Goal: Task Accomplishment & Management: Use online tool/utility

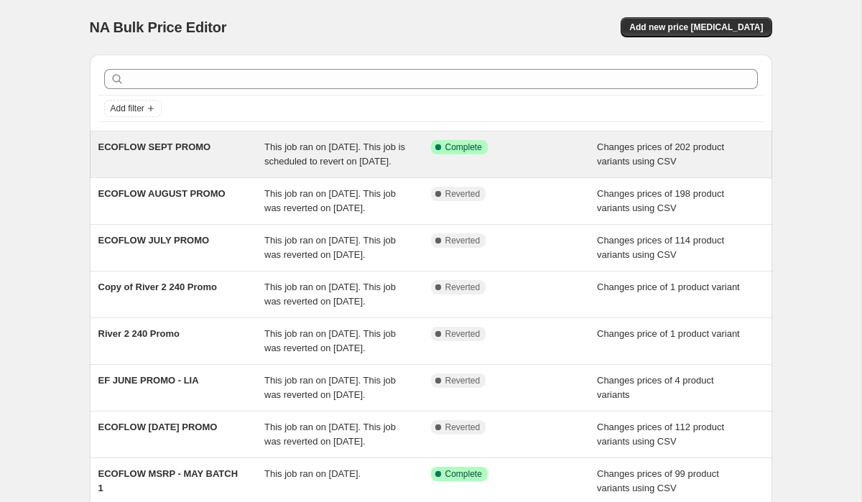
click at [202, 169] on div "ECOFLOW SEPT PROMO" at bounding box center [181, 154] width 167 height 29
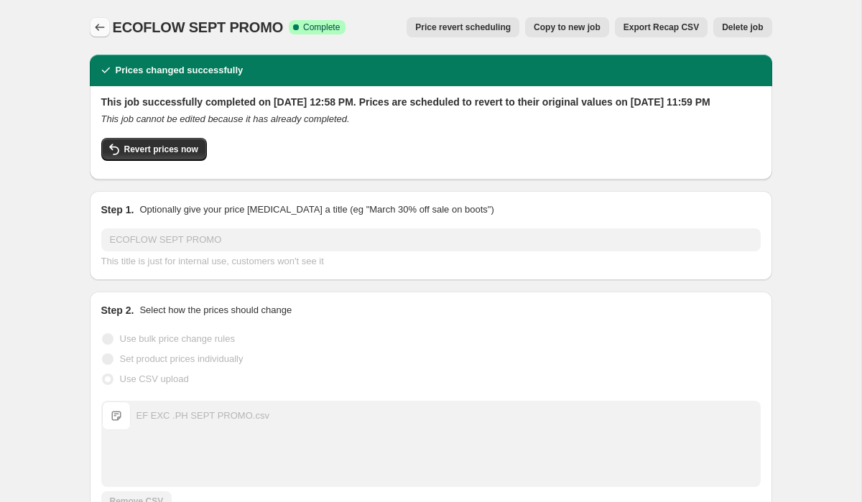
click at [99, 29] on icon "Price change jobs" at bounding box center [100, 27] width 14 height 14
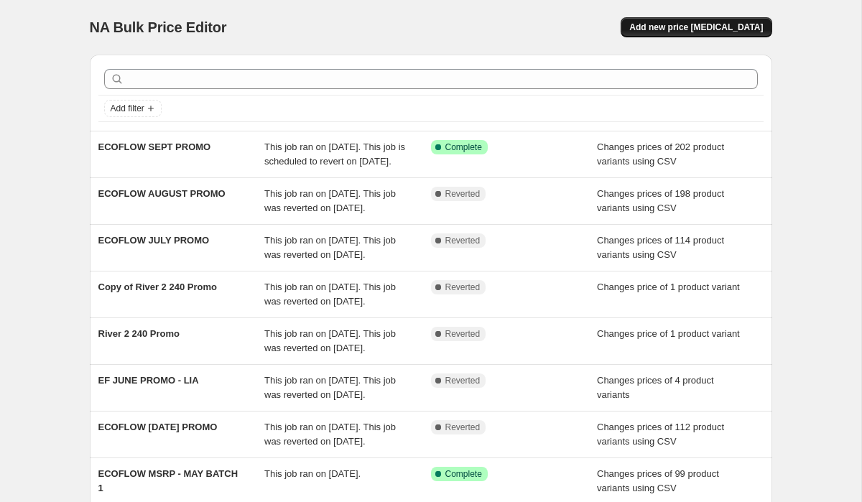
click at [715, 34] on button "Add new price change job" at bounding box center [695, 27] width 151 height 20
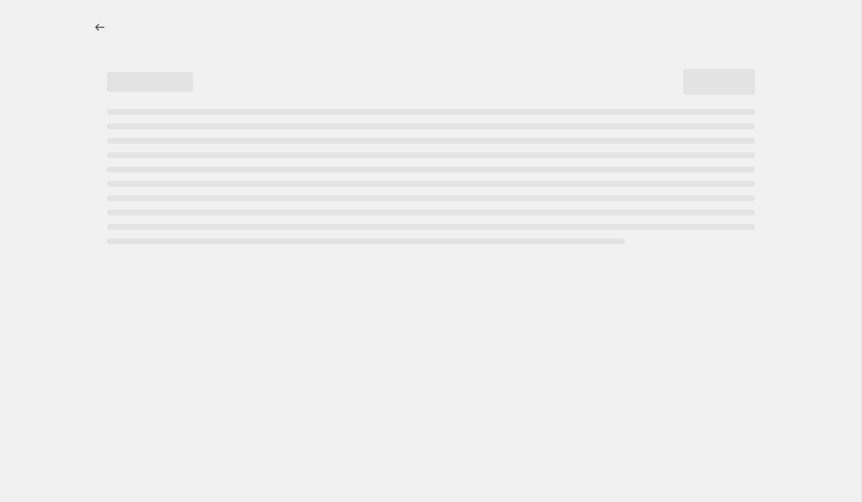
select select "percentage"
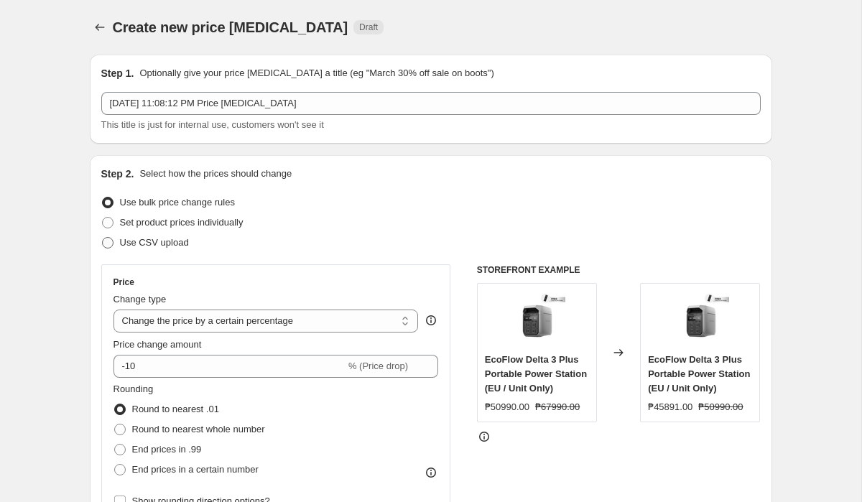
click at [108, 243] on span at bounding box center [107, 242] width 11 height 11
click at [103, 238] on input "Use CSV upload" at bounding box center [102, 237] width 1 height 1
radio input "true"
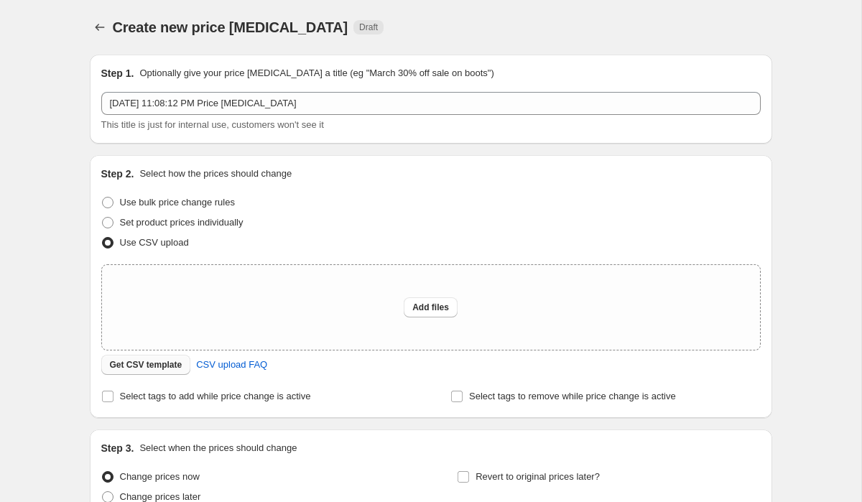
click at [165, 361] on span "Get CSV template" at bounding box center [146, 364] width 73 height 11
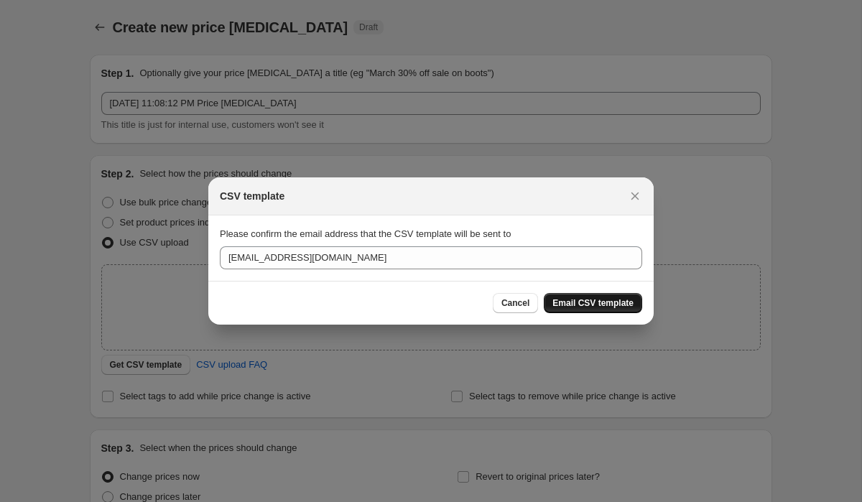
click at [593, 302] on span "Email CSV template" at bounding box center [592, 302] width 81 height 11
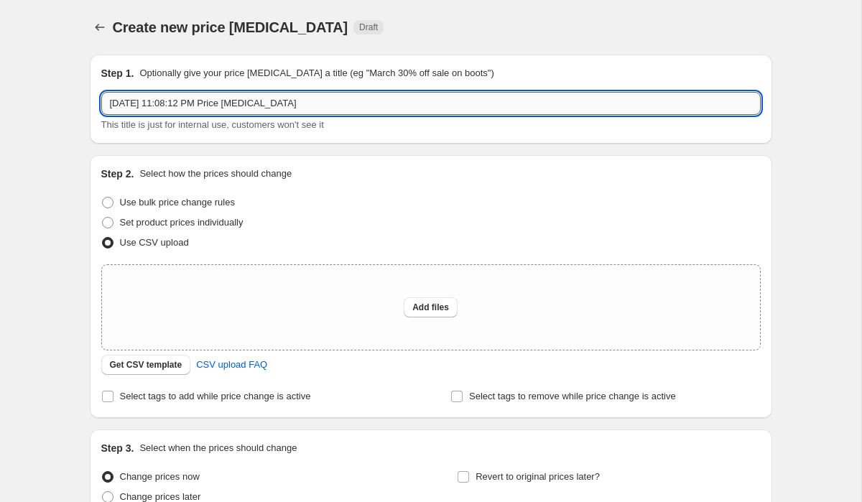
click at [336, 101] on input "Sep 30, 2025, 11:08:12 PM Price change job" at bounding box center [430, 103] width 659 height 23
type input "October Promo"
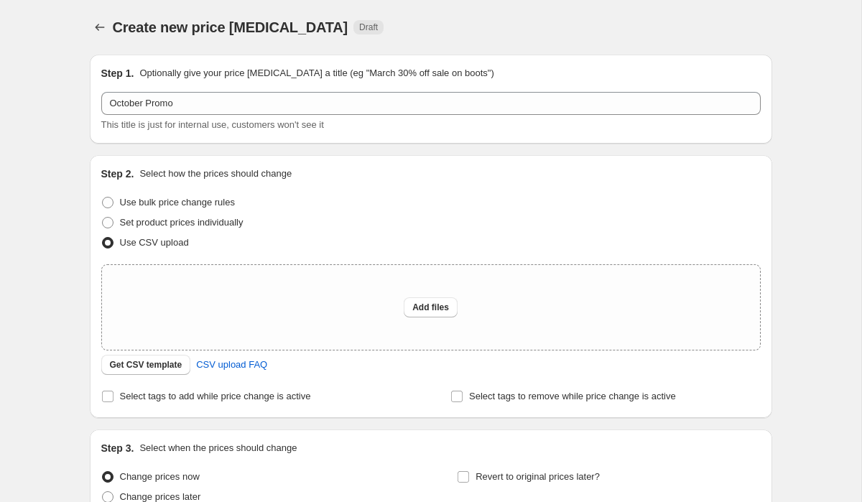
click at [796, 193] on div "Create new price change job. This page is ready Create new price change job Dra…" at bounding box center [430, 320] width 861 height 641
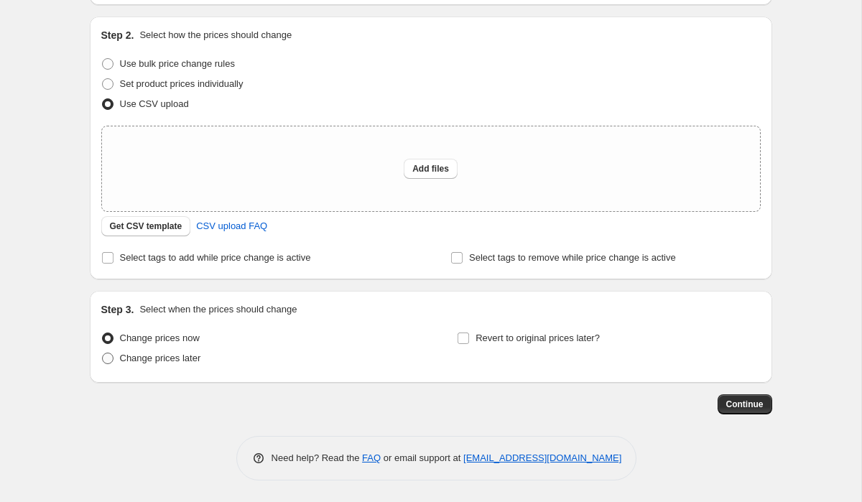
click at [137, 363] on span "Change prices later" at bounding box center [160, 358] width 81 height 11
click at [103, 353] on input "Change prices later" at bounding box center [102, 353] width 1 height 1
radio input "true"
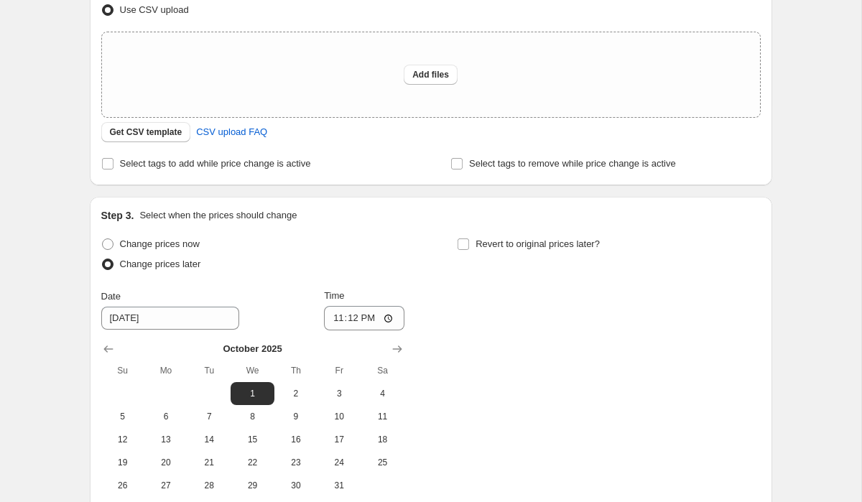
scroll to position [368, 0]
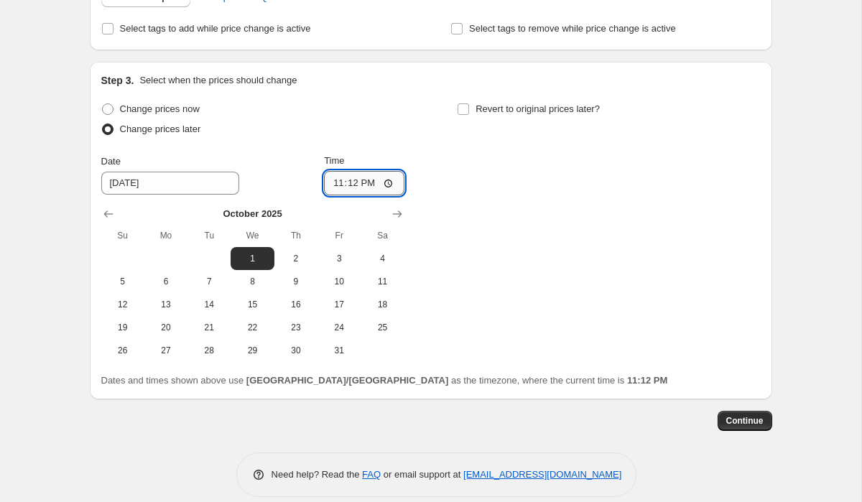
click at [350, 179] on input "23:12" at bounding box center [364, 183] width 80 height 24
type input "00:00"
click at [486, 168] on div "Change prices now Change prices later Date 10/1/2025 Time 00:00 October 2025 Su…" at bounding box center [430, 230] width 659 height 263
click at [470, 109] on label "Revert to original prices later?" at bounding box center [528, 109] width 143 height 20
click at [469, 109] on input "Revert to original prices later?" at bounding box center [462, 108] width 11 height 11
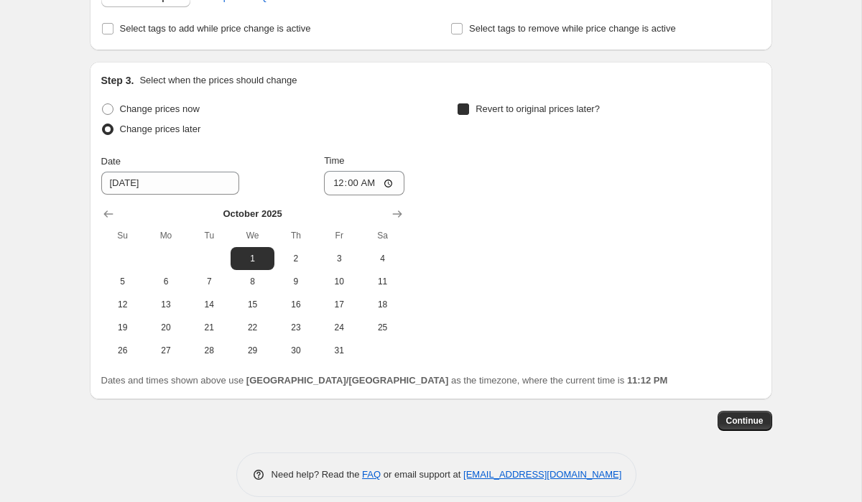
checkbox input "true"
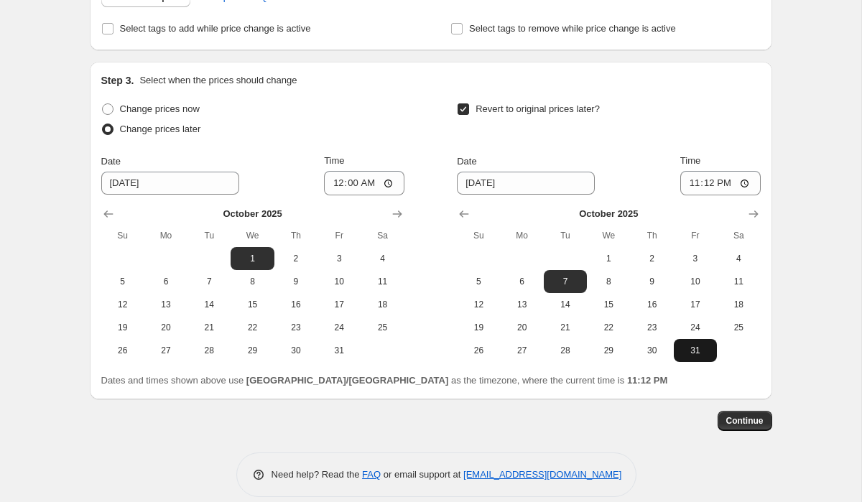
click at [704, 343] on button "31" at bounding box center [695, 350] width 43 height 23
type input "10/31/2025"
click at [699, 179] on input "23:12" at bounding box center [720, 183] width 80 height 24
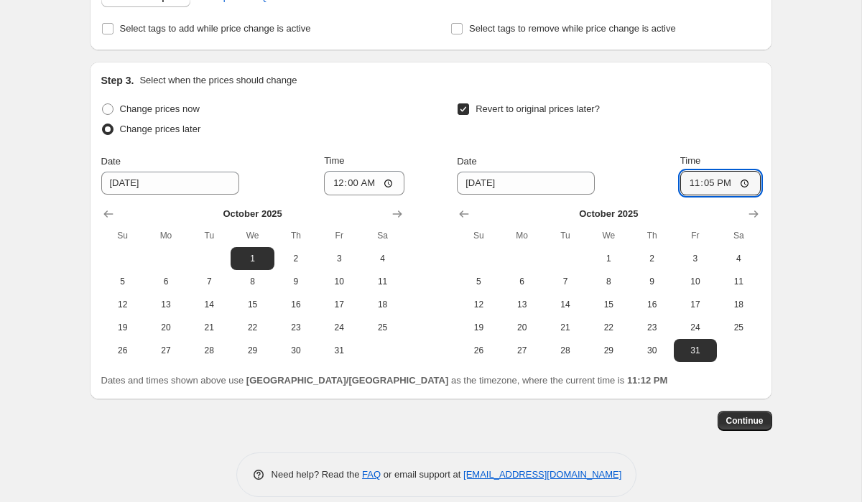
type input "23:59"
click at [702, 110] on div "Revert to original prices later?" at bounding box center [608, 120] width 303 height 43
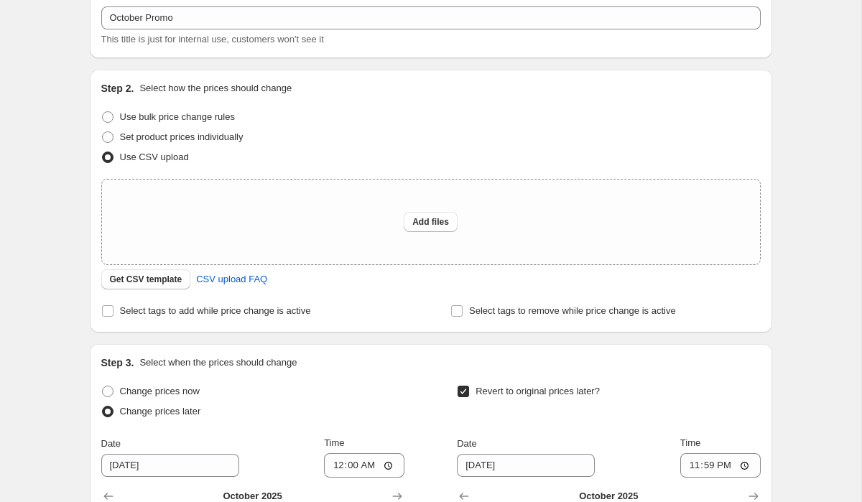
scroll to position [82, 0]
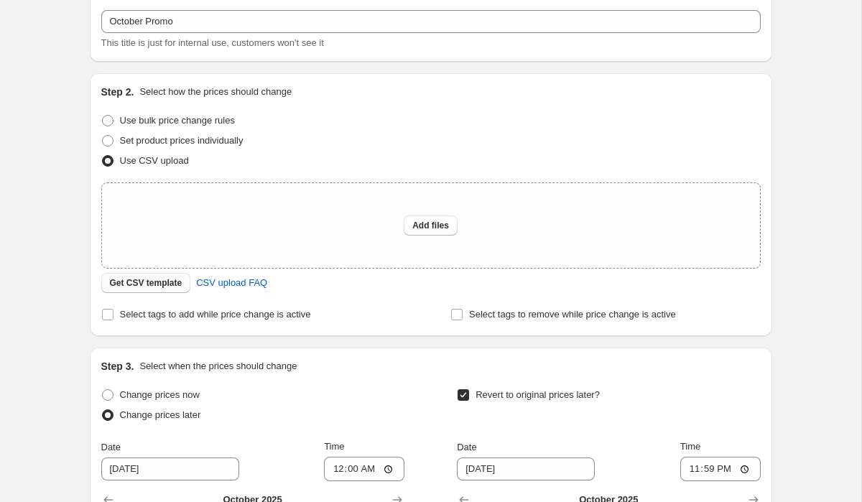
click at [154, 284] on span "Get CSV template" at bounding box center [146, 282] width 73 height 11
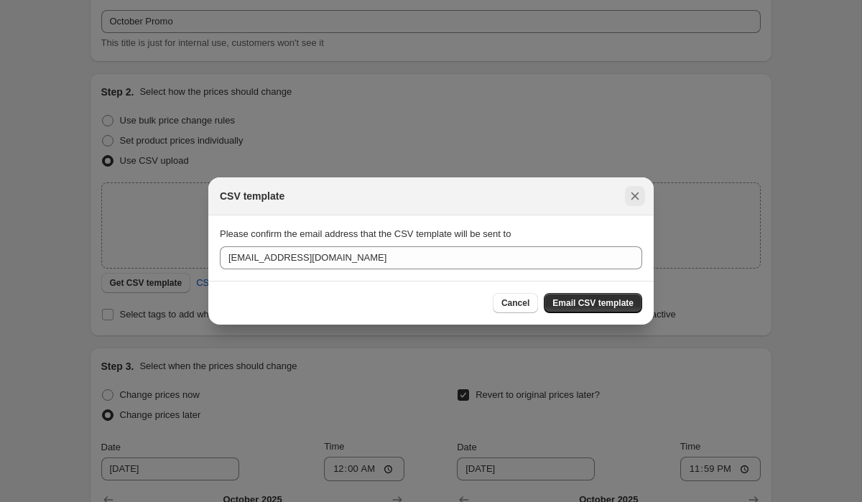
click at [632, 196] on icon "Close" at bounding box center [635, 196] width 14 height 14
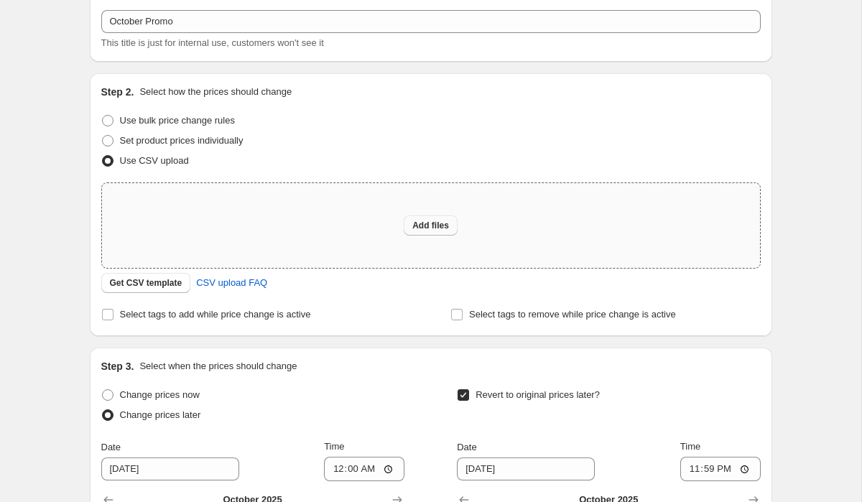
click at [442, 227] on span "Add files" at bounding box center [430, 225] width 37 height 11
type input "C:\fakepath\ecoflow Exc Bulk.csv"
click at [415, 215] on button "Add files" at bounding box center [431, 225] width 54 height 20
type input "C:\fakepath\ecoflow Exc Bulk.csv"
click at [417, 228] on span "Add files" at bounding box center [430, 225] width 37 height 11
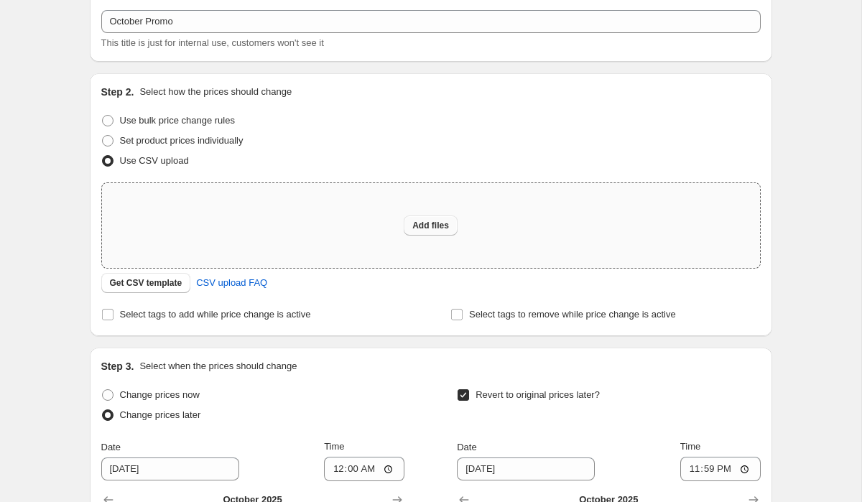
type input "C:\fakepath\ecoflow Exc Bulk.csv"
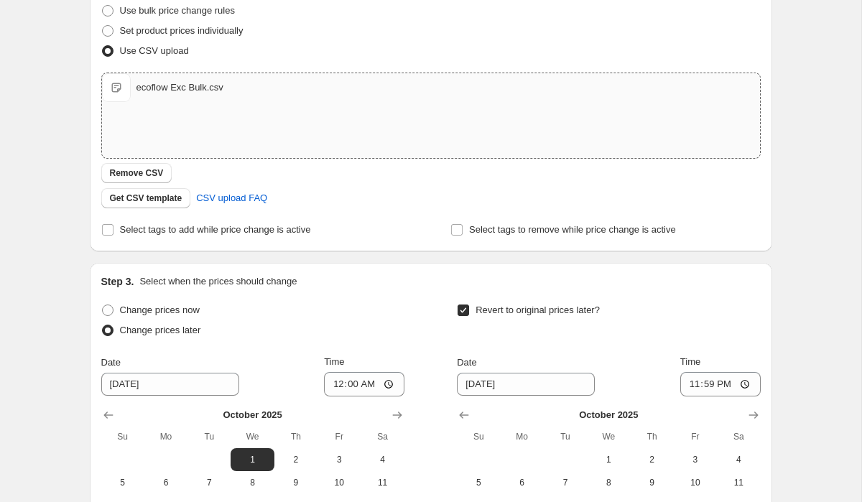
scroll to position [409, 0]
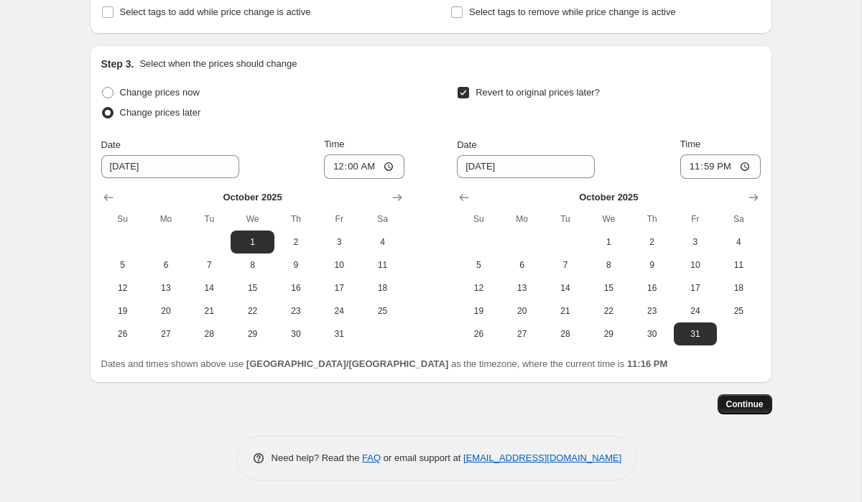
click at [760, 405] on span "Continue" at bounding box center [744, 404] width 37 height 11
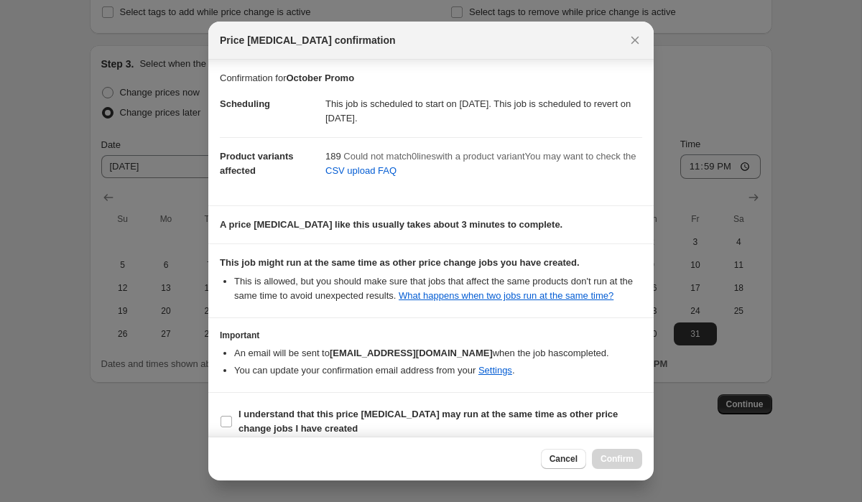
scroll to position [28, 0]
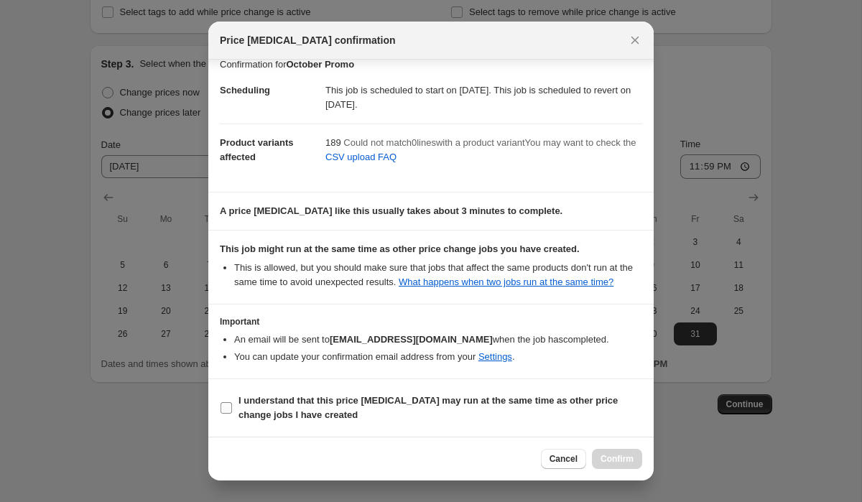
click at [223, 404] on input "I understand that this price change job may run at the same time as other price…" at bounding box center [225, 407] width 11 height 11
checkbox input "true"
click at [615, 464] on span "Confirm" at bounding box center [616, 458] width 33 height 11
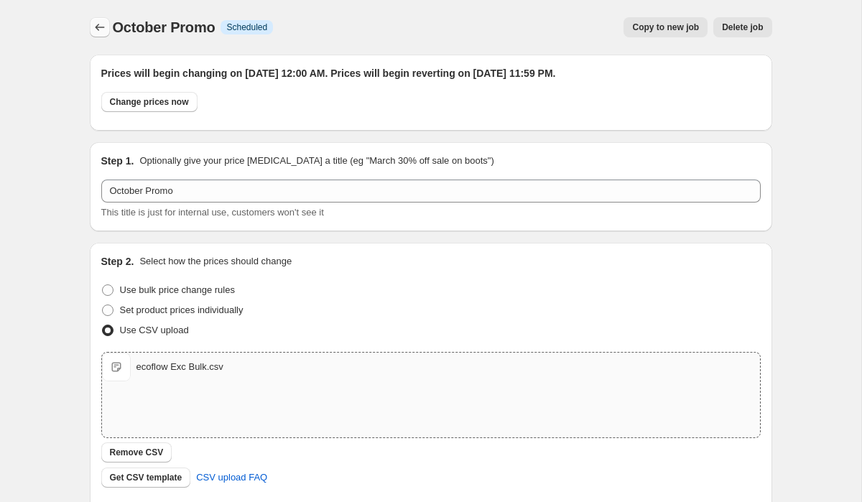
click at [101, 28] on icon "Price change jobs" at bounding box center [100, 27] width 14 height 14
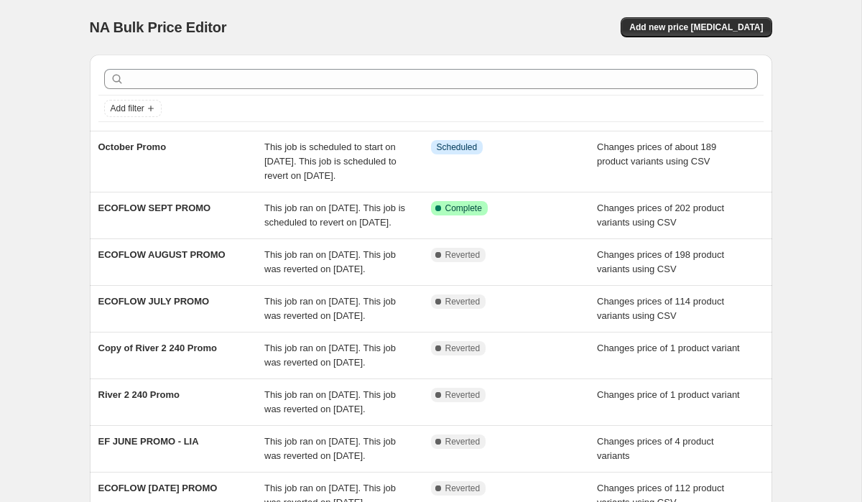
scroll to position [19, 0]
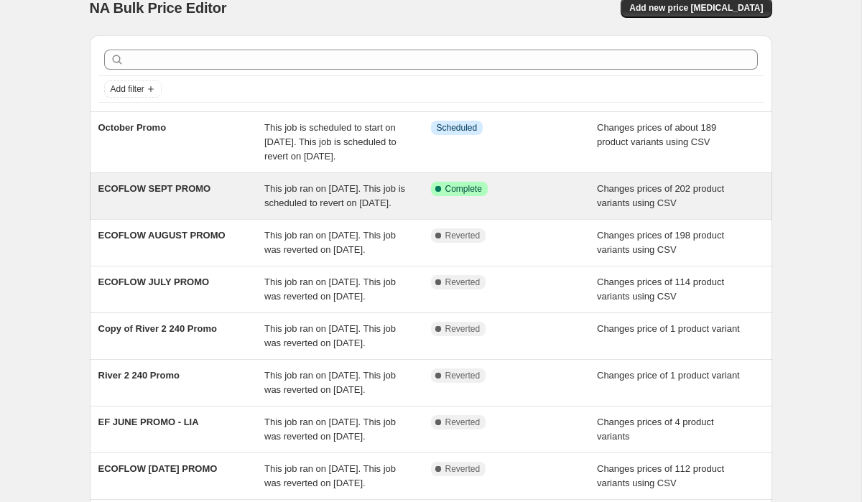
click at [354, 210] on div "This job ran on September 1, 2025. This job is scheduled to revert on September…" at bounding box center [347, 196] width 167 height 29
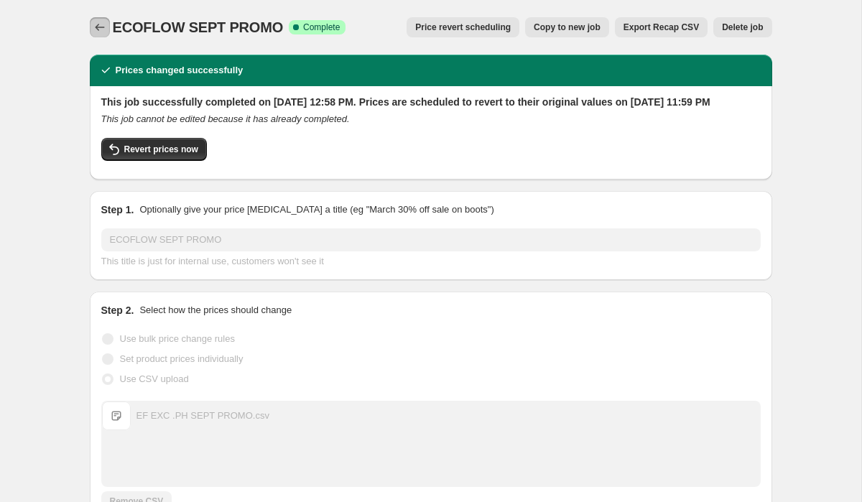
click at [96, 28] on icon "Price change jobs" at bounding box center [99, 27] width 9 height 7
